Goal: Transaction & Acquisition: Obtain resource

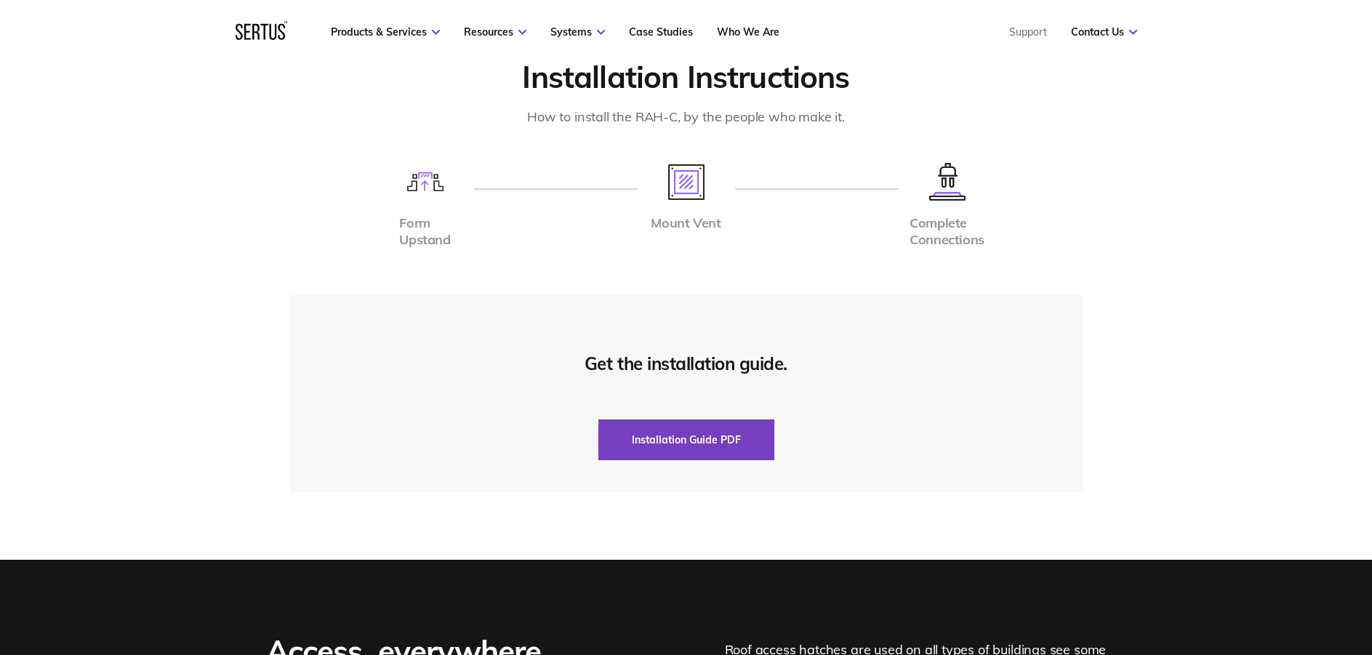
scroll to position [2909, 0]
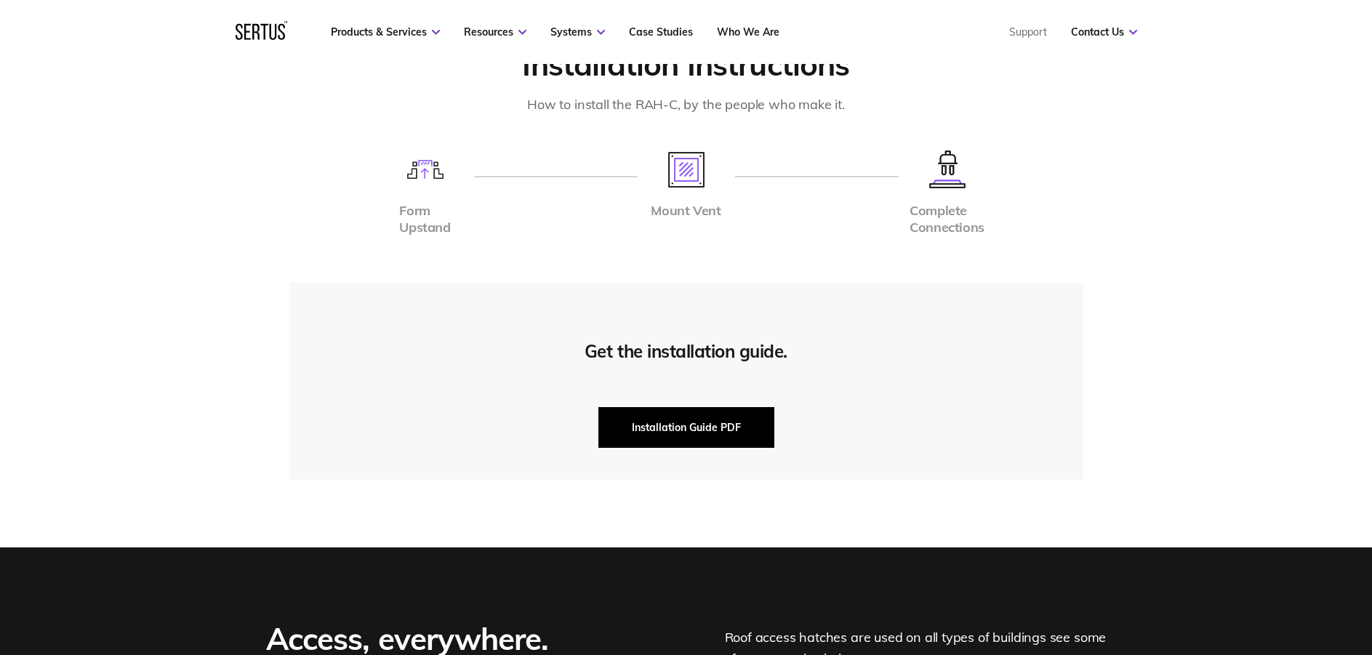
click at [665, 417] on button "Installation Guide PDF" at bounding box center [686, 427] width 176 height 41
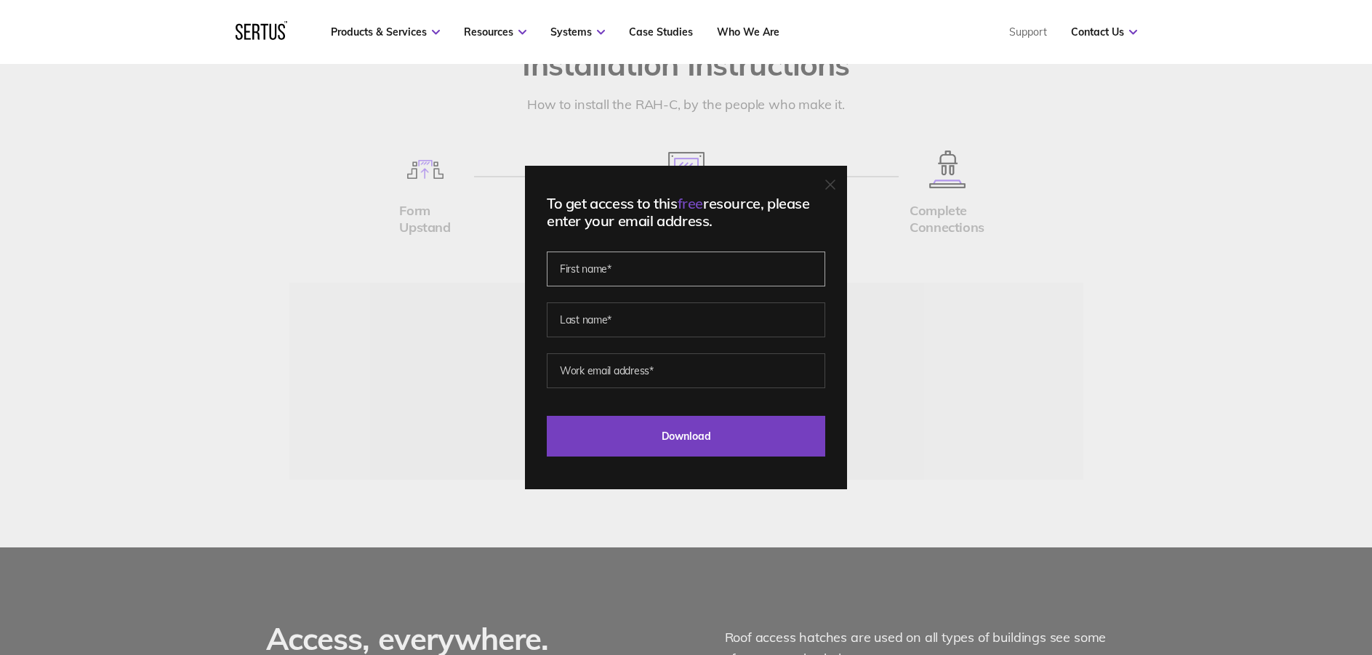
click at [680, 264] on input "text" at bounding box center [686, 269] width 279 height 35
type input "[PERSON_NAME]"
type input "m"
type input "[PERSON_NAME]"
drag, startPoint x: 694, startPoint y: 376, endPoint x: 534, endPoint y: 366, distance: 159.6
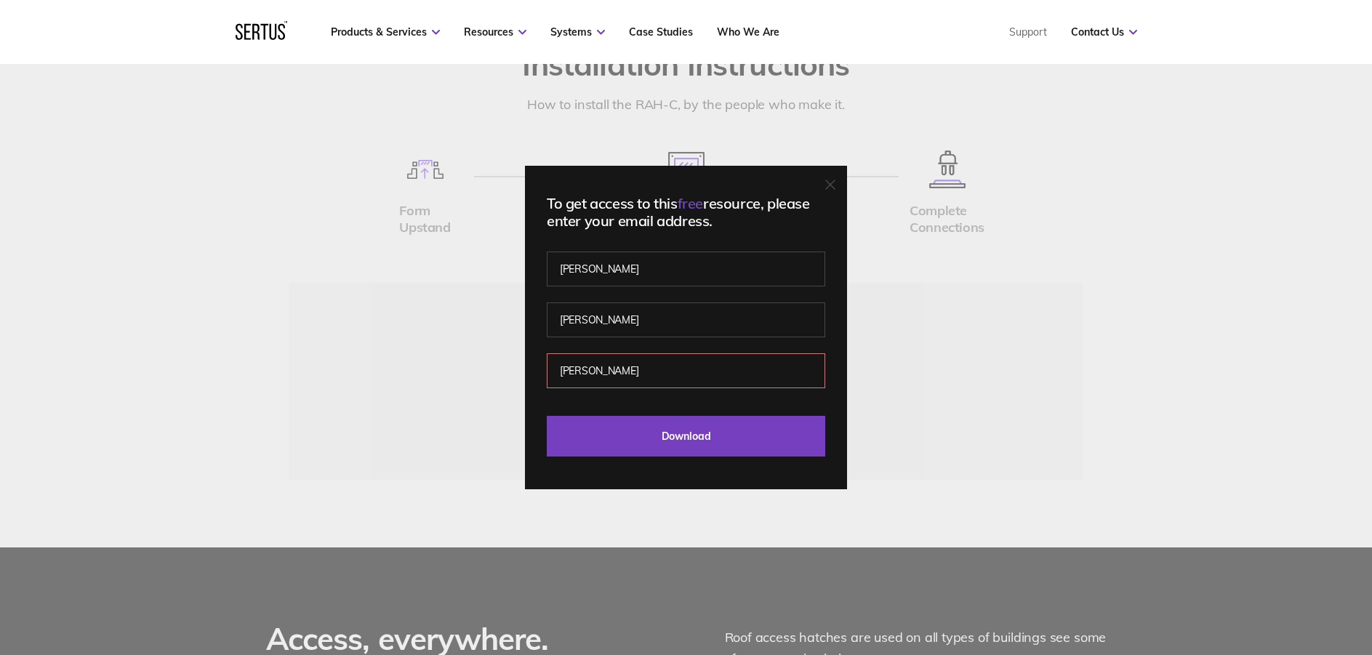
click at [534, 366] on div "To get access to this free resource, please enter your email address. [PERSON_N…" at bounding box center [686, 328] width 322 height 324
paste input ".[PERSON_NAME][EMAIL_ADDRESS][DOMAIN_NAME]"
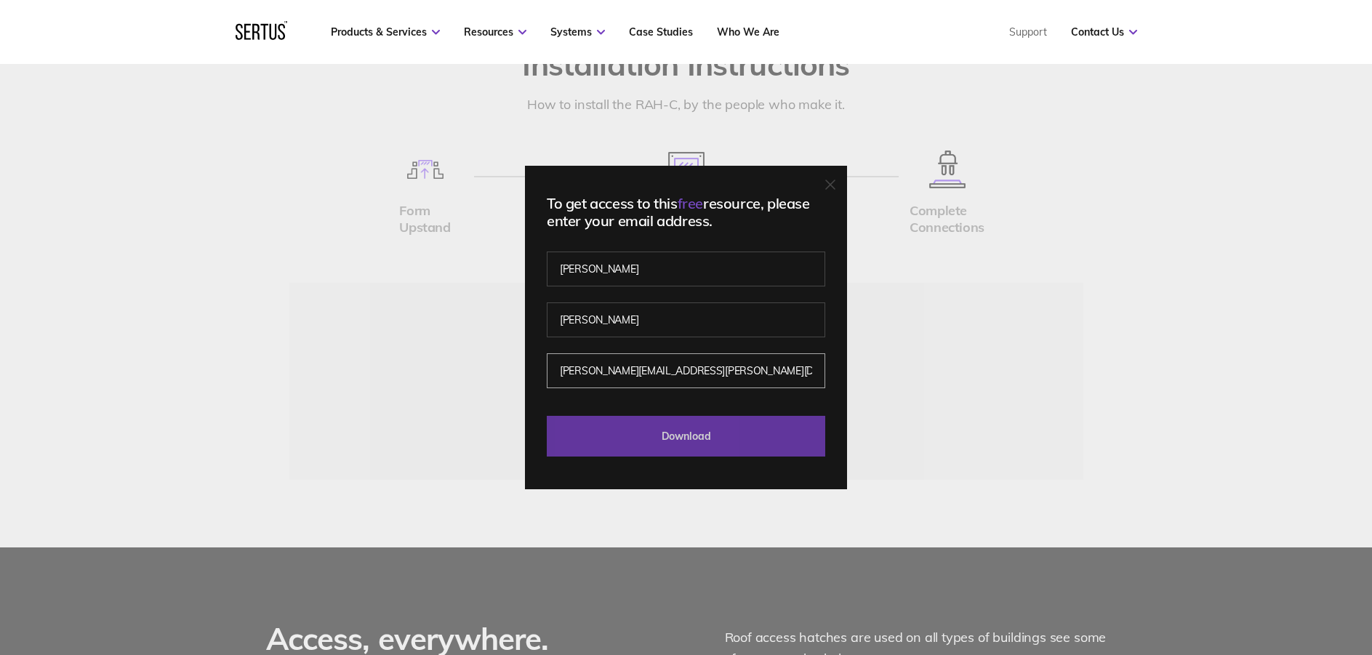
type input "[PERSON_NAME][EMAIL_ADDRESS][PERSON_NAME][DOMAIN_NAME]"
click at [638, 433] on input "Download" at bounding box center [686, 436] width 279 height 41
